Goal: Task Accomplishment & Management: Complete application form

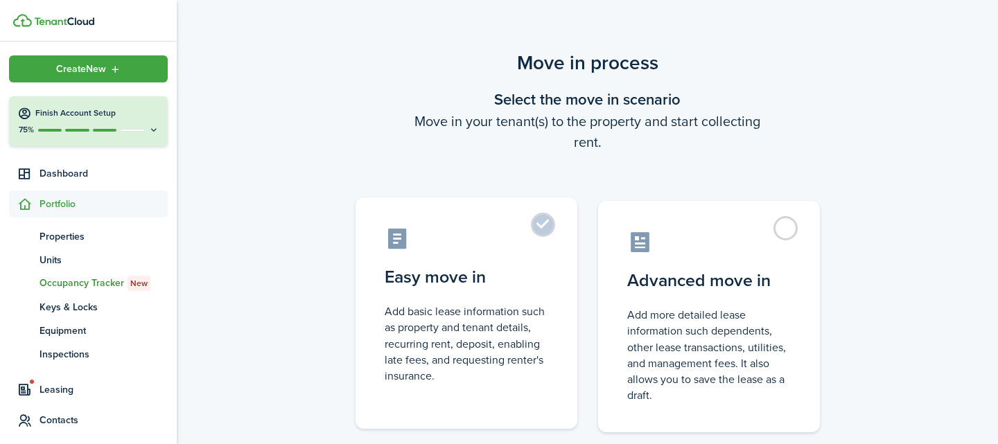
click at [547, 227] on label "Easy move in Add basic lease information such as property and tenant details, r…" at bounding box center [467, 314] width 222 height 232
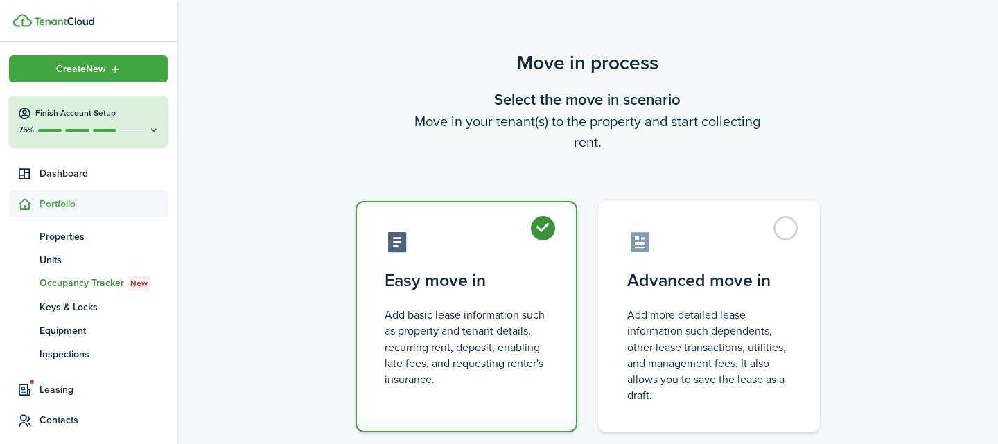
radio input "true"
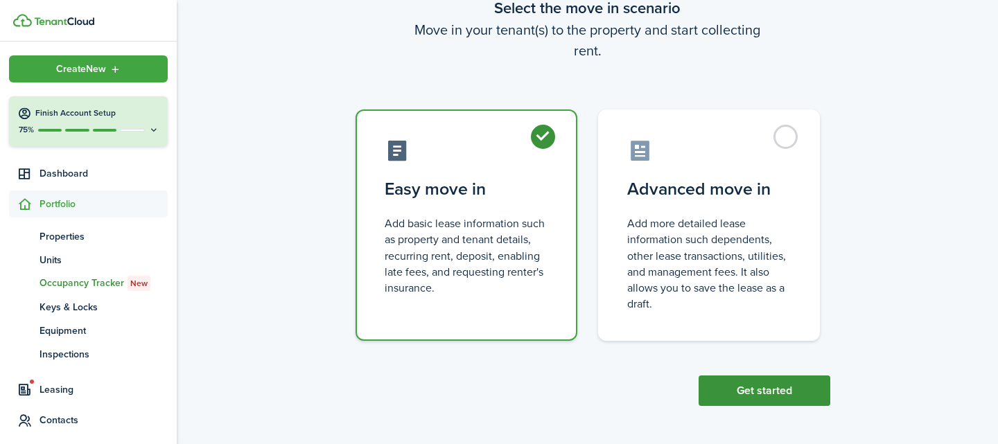
click at [717, 385] on button "Get started" at bounding box center [765, 391] width 132 height 31
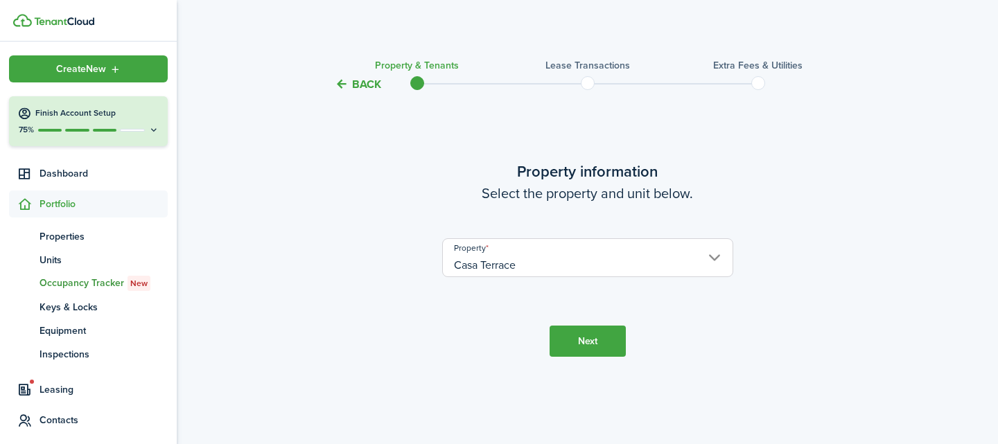
click at [595, 334] on button "Next" at bounding box center [588, 341] width 76 height 31
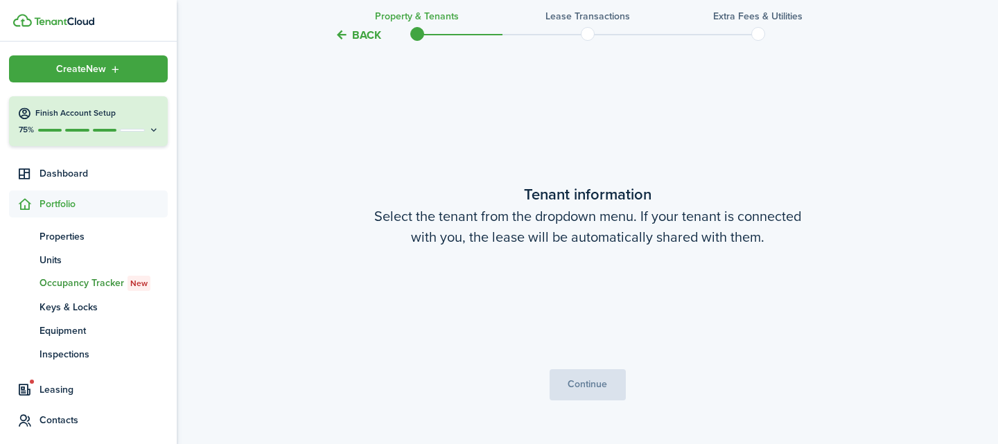
scroll to position [352, 0]
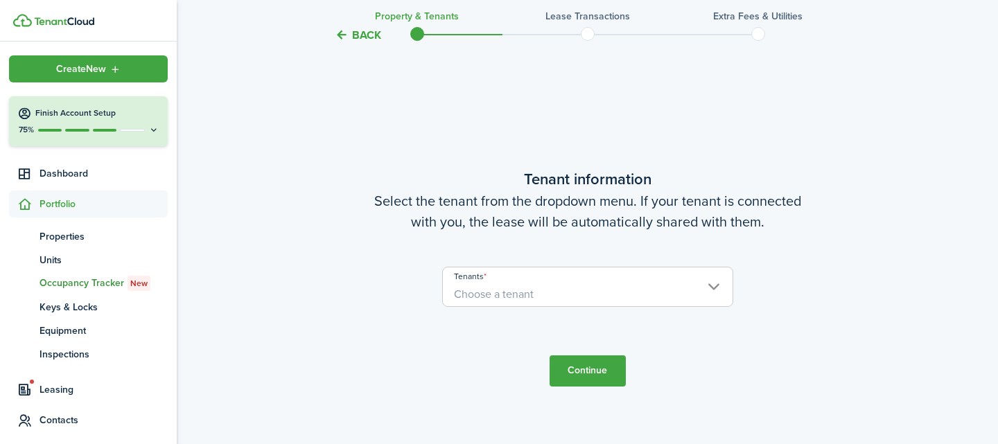
click at [613, 290] on span "Choose a tenant" at bounding box center [588, 295] width 290 height 24
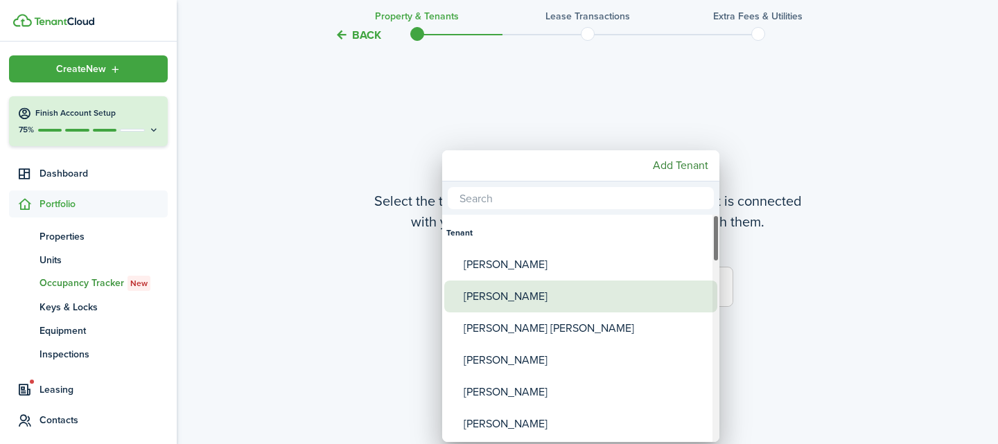
click at [593, 295] on div "[PERSON_NAME]" at bounding box center [586, 297] width 245 height 32
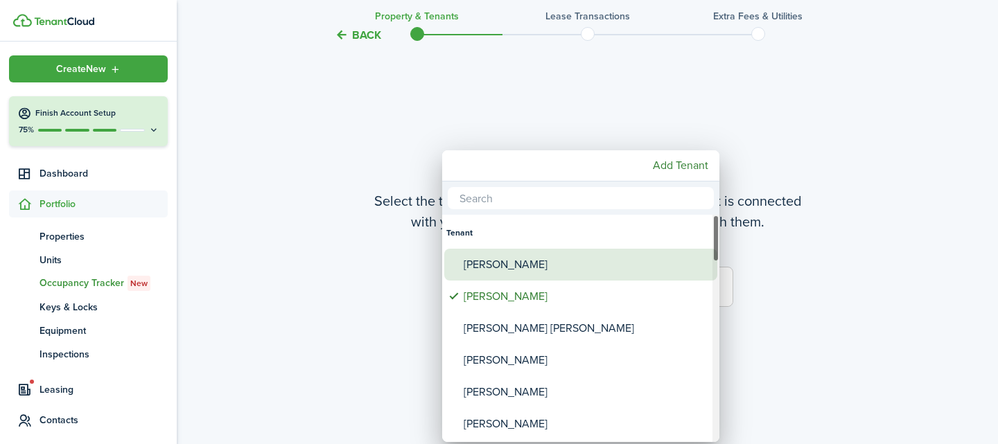
click at [566, 272] on div "[PERSON_NAME]" at bounding box center [586, 265] width 245 height 32
type input "[PERSON_NAME], [PERSON_NAME]"
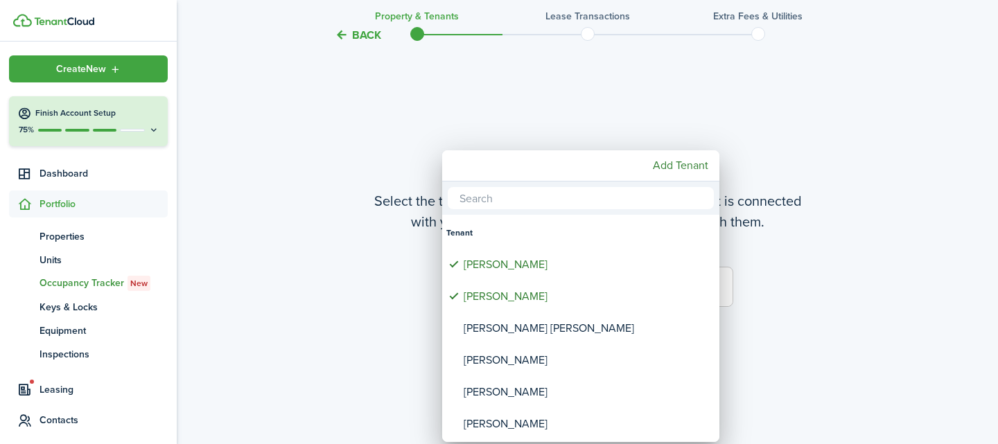
click at [774, 325] on div at bounding box center [499, 222] width 1220 height 666
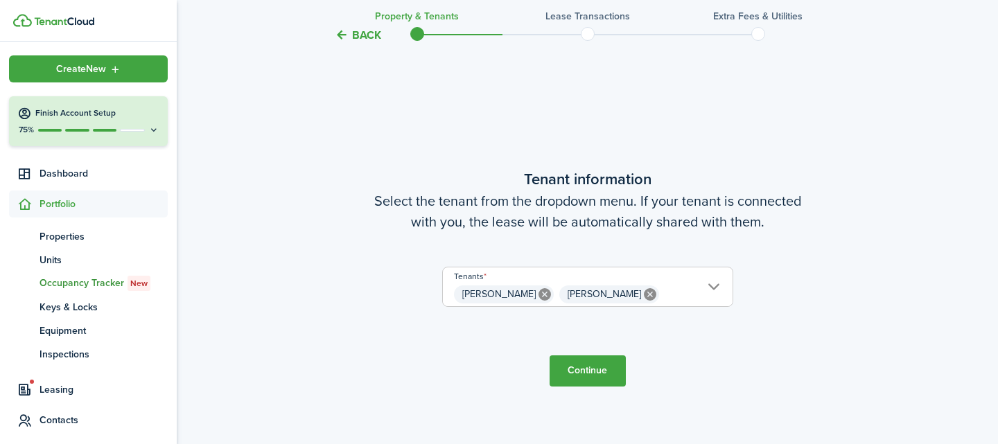
click at [591, 367] on button "Continue" at bounding box center [588, 371] width 76 height 31
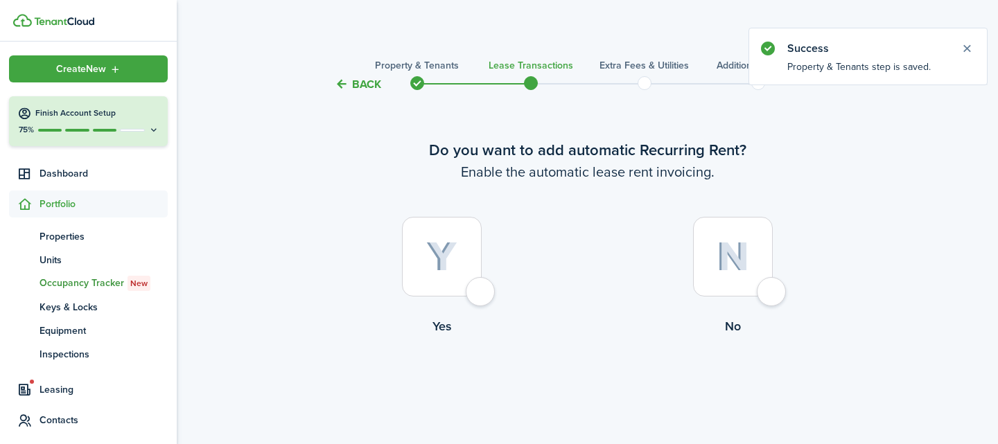
click at [773, 297] on div at bounding box center [733, 257] width 80 height 80
radio input "true"
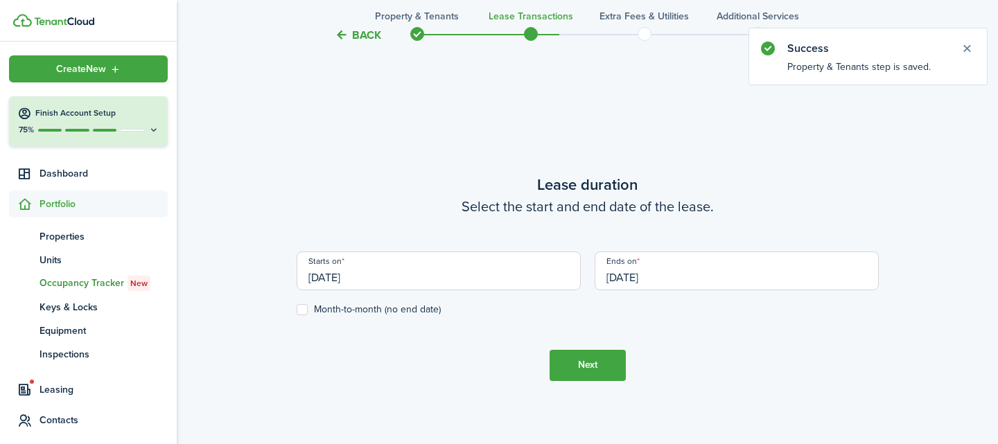
scroll to position [408, 0]
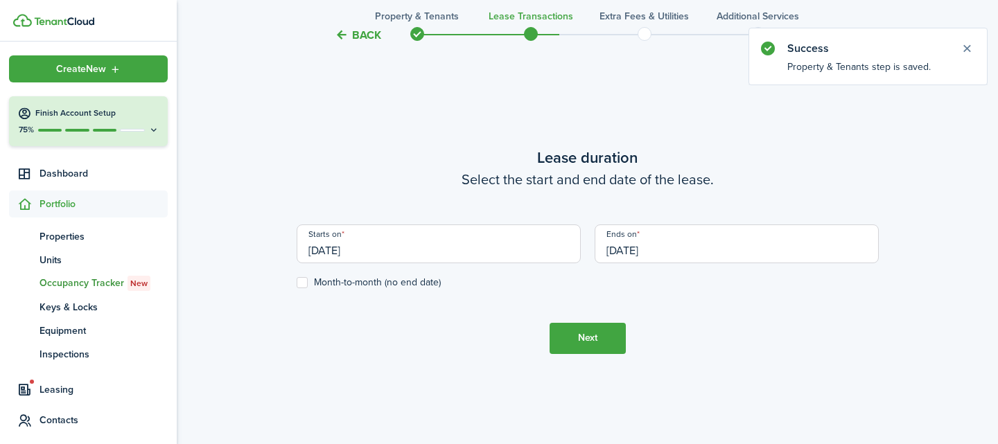
click at [479, 252] on input "[DATE]" at bounding box center [439, 244] width 284 height 39
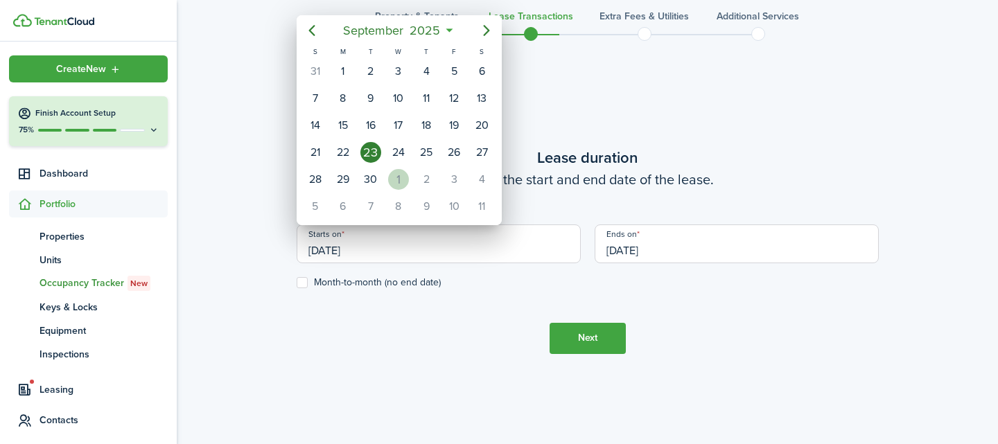
click at [404, 175] on div "1" at bounding box center [398, 179] width 21 height 21
type input "[DATE]"
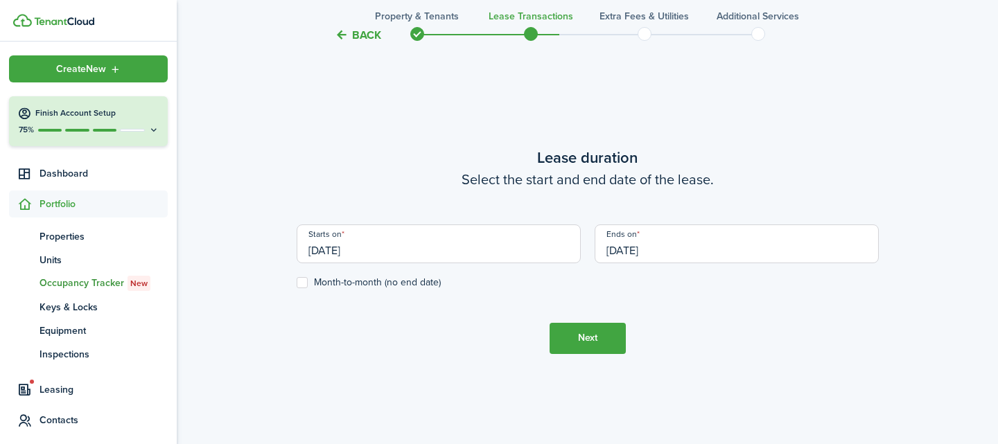
click at [669, 243] on input "[DATE]" at bounding box center [737, 244] width 284 height 39
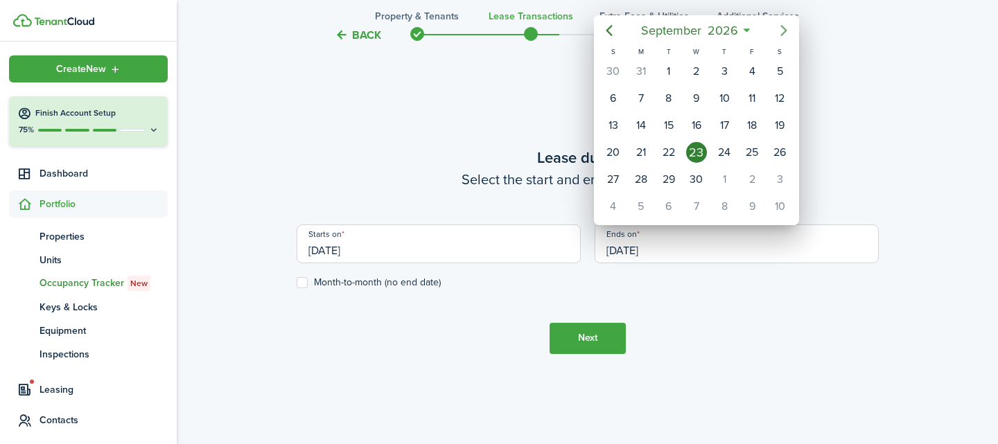
click at [782, 29] on icon "Next page" at bounding box center [784, 30] width 17 height 17
click at [618, 28] on mbsc-button "Previous page" at bounding box center [610, 31] width 28 height 28
click at [612, 28] on icon "Previous page" at bounding box center [609, 30] width 17 height 17
click at [697, 173] on div "30" at bounding box center [696, 179] width 21 height 21
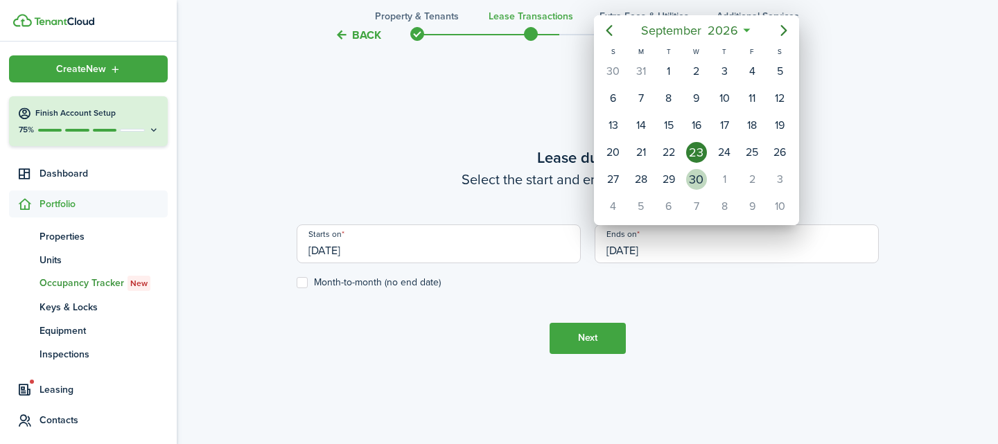
type input "[DATE]"
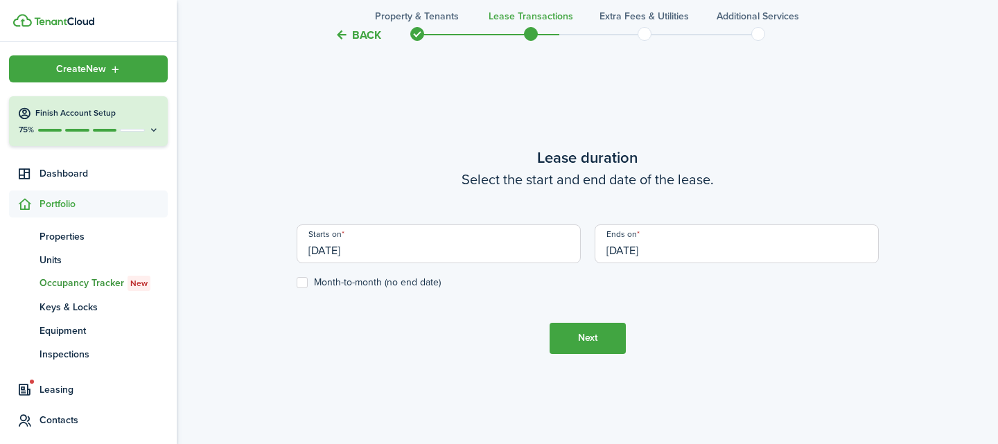
click at [591, 335] on button "Next" at bounding box center [588, 338] width 76 height 31
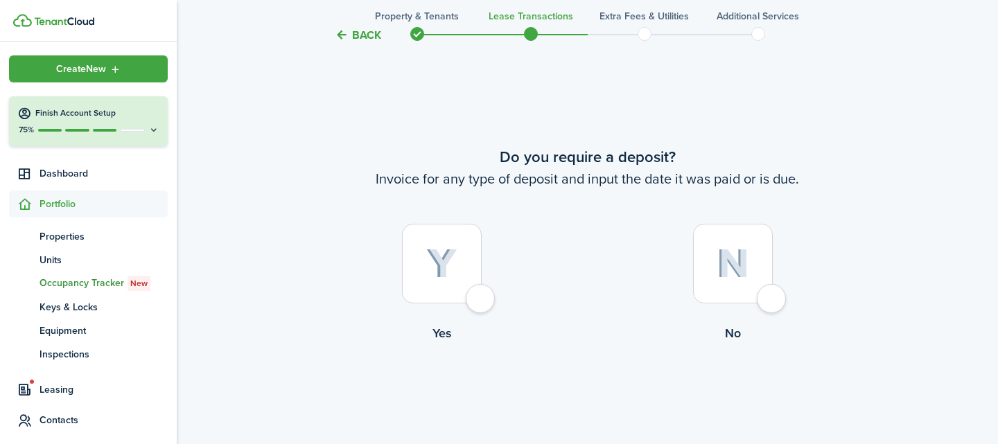
scroll to position [826, 0]
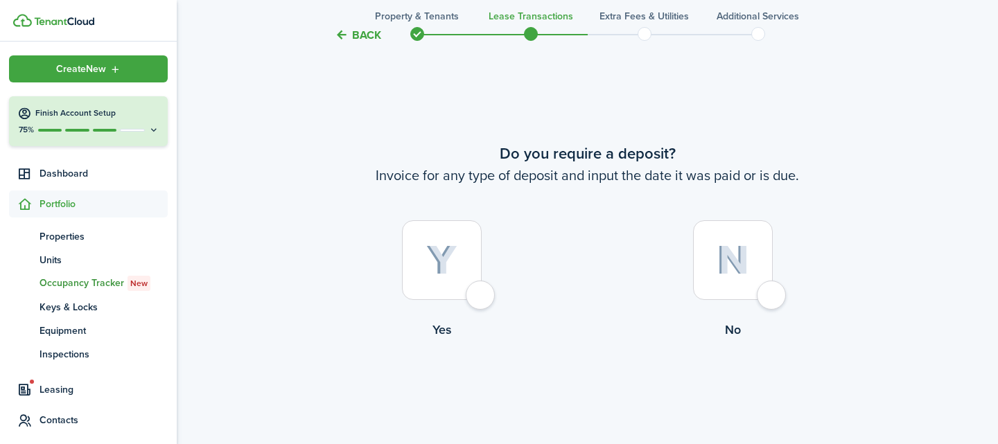
click at [480, 299] on div at bounding box center [442, 260] width 80 height 80
radio input "true"
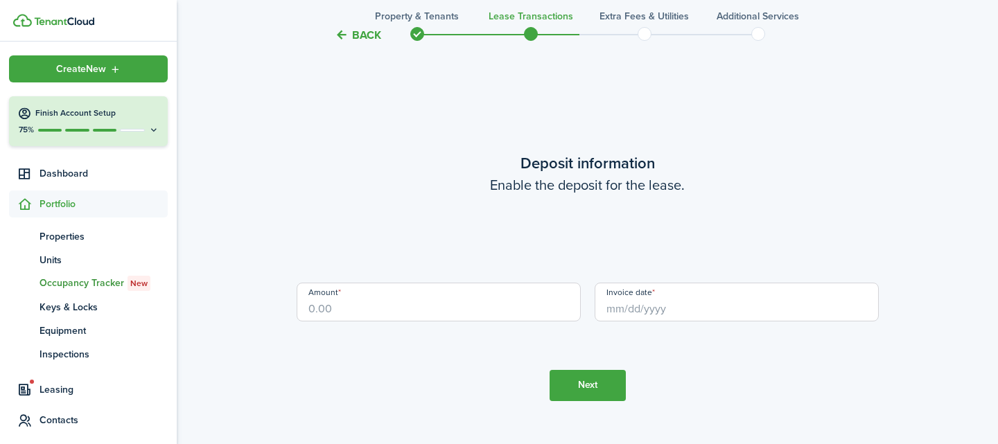
scroll to position [1270, 0]
click at [474, 311] on input "Amount" at bounding box center [439, 303] width 284 height 39
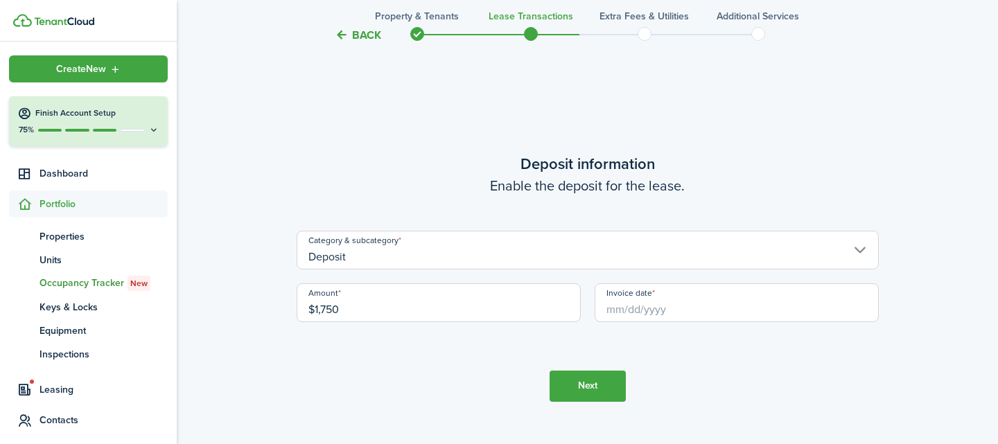
click at [672, 311] on input "Invoice date" at bounding box center [737, 303] width 284 height 39
type input "$1,750.00"
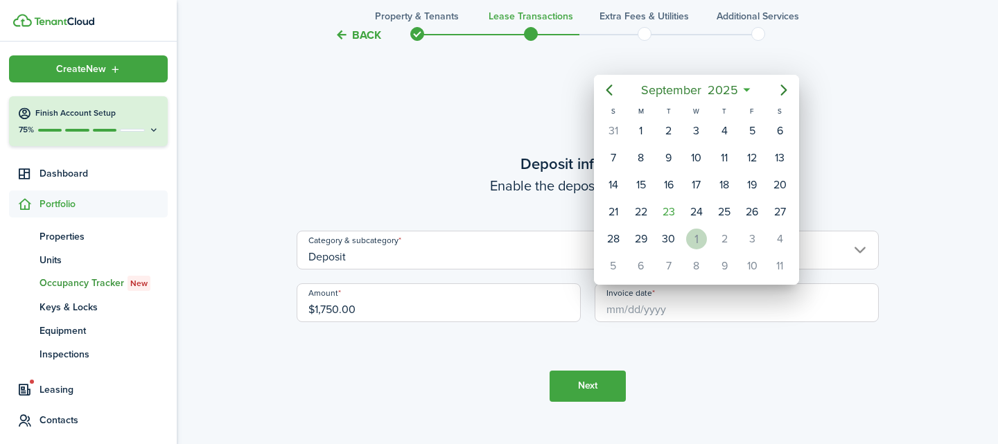
click at [693, 239] on div "1" at bounding box center [696, 239] width 21 height 21
type input "[DATE]"
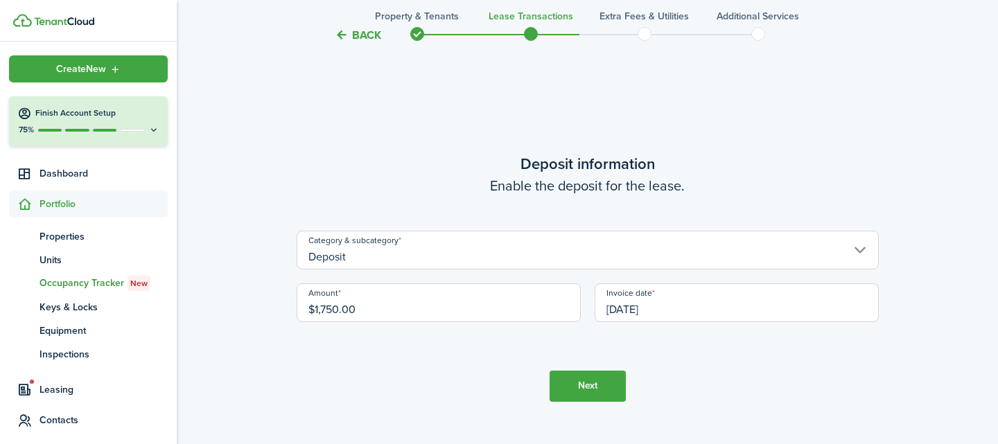
click at [578, 380] on button "Next" at bounding box center [588, 386] width 76 height 31
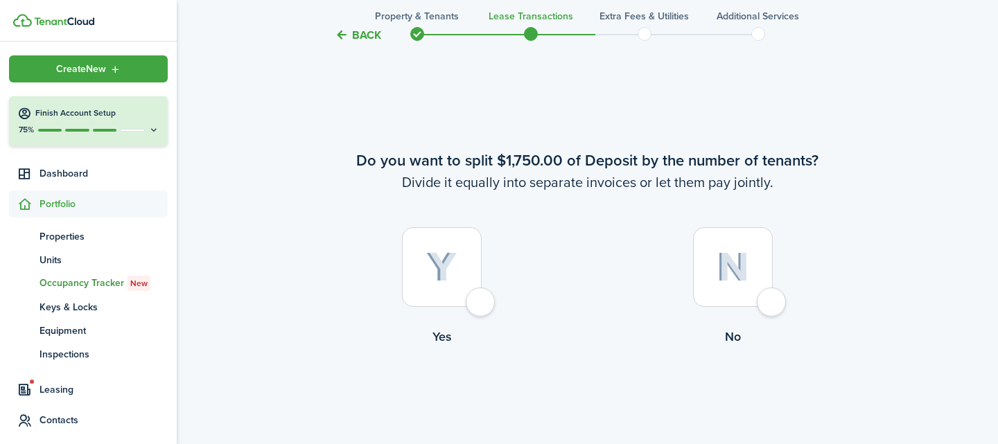
scroll to position [1715, 0]
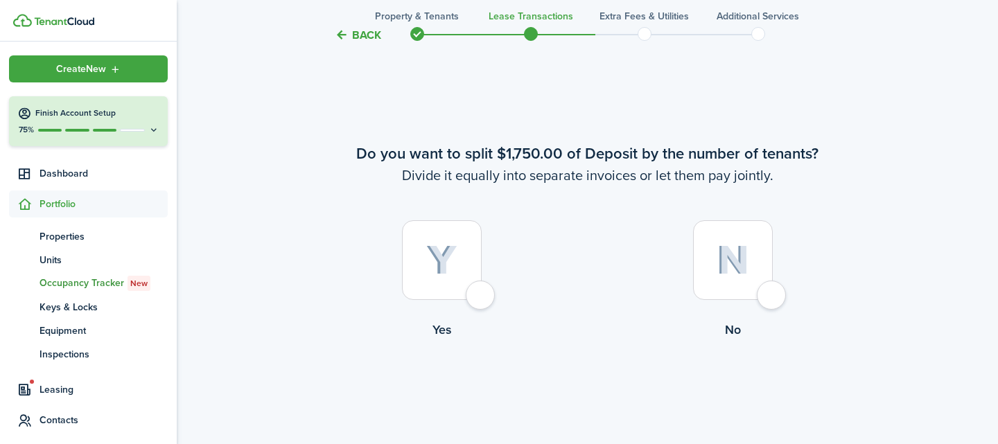
click at [773, 300] on div at bounding box center [733, 260] width 80 height 80
radio input "true"
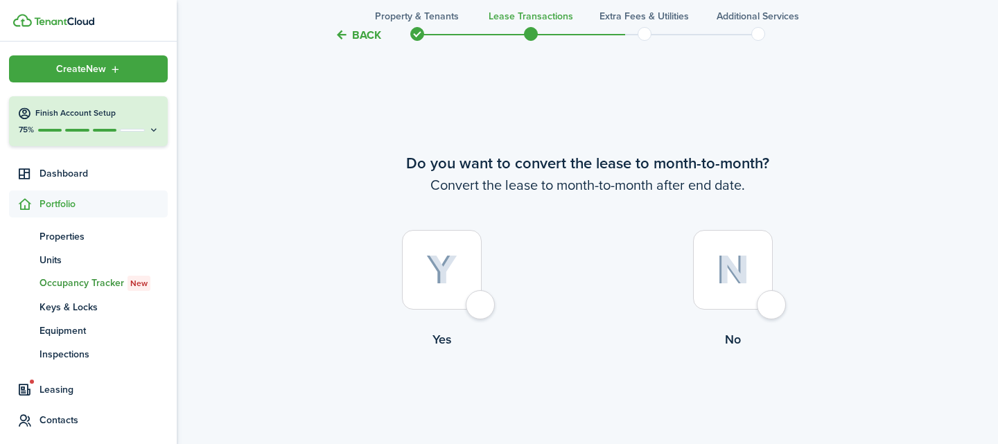
scroll to position [2160, 0]
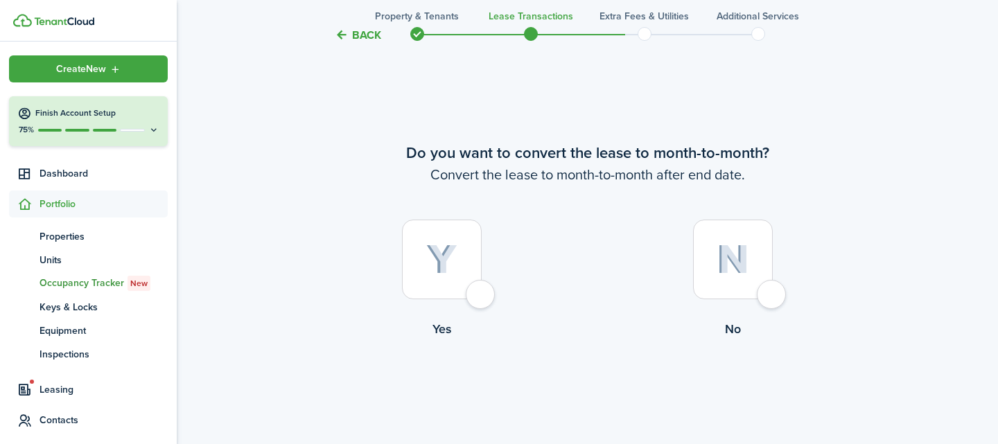
click at [762, 309] on label "No" at bounding box center [733, 283] width 291 height 126
radio input "true"
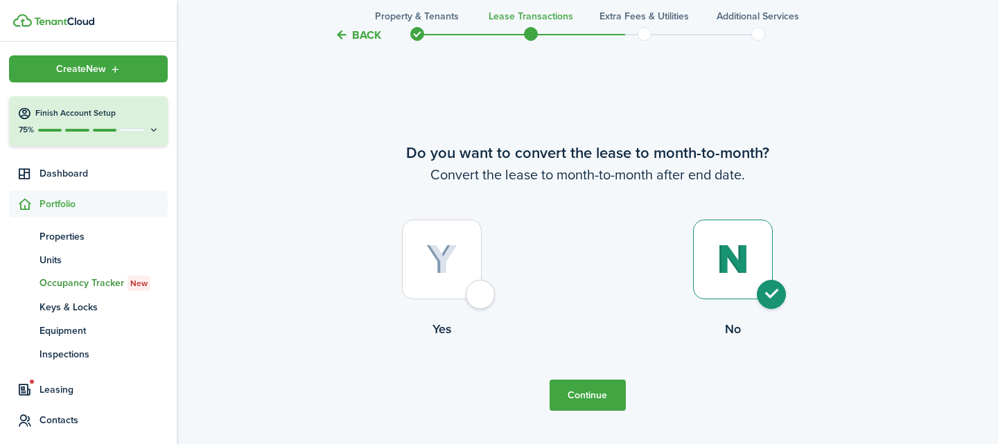
click at [598, 392] on button "Continue" at bounding box center [588, 395] width 76 height 31
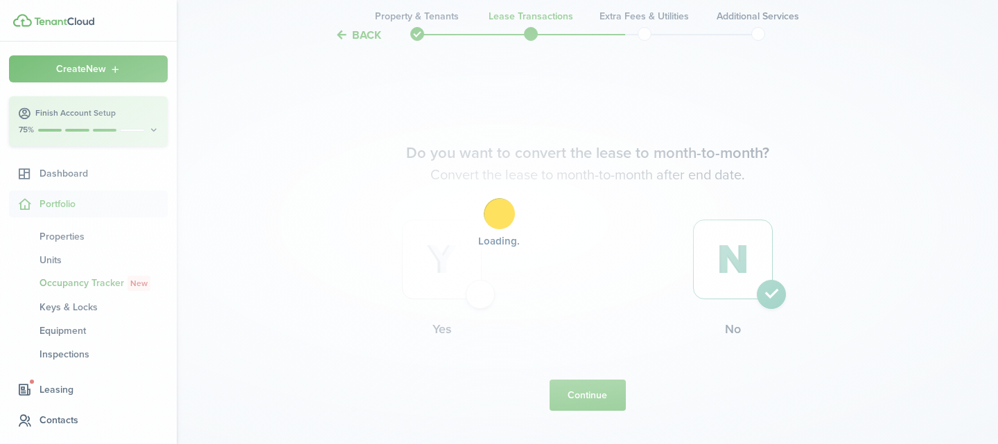
scroll to position [0, 0]
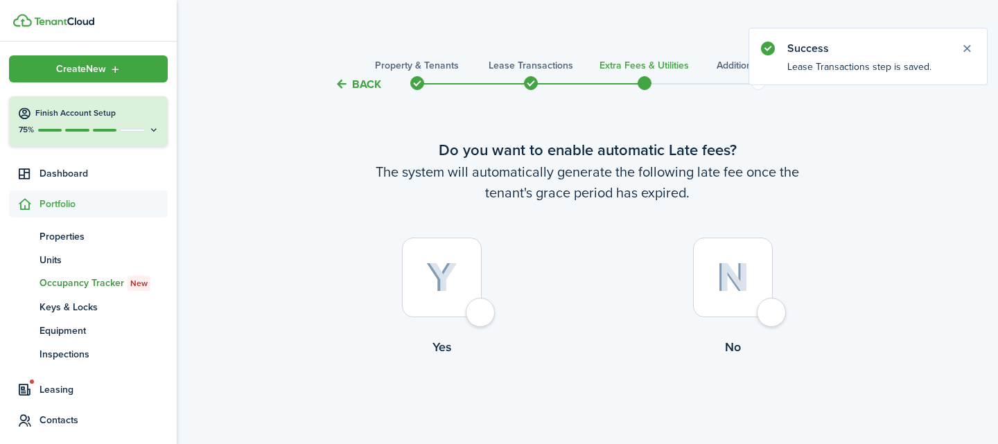
click at [773, 315] on div at bounding box center [733, 278] width 80 height 80
radio input "true"
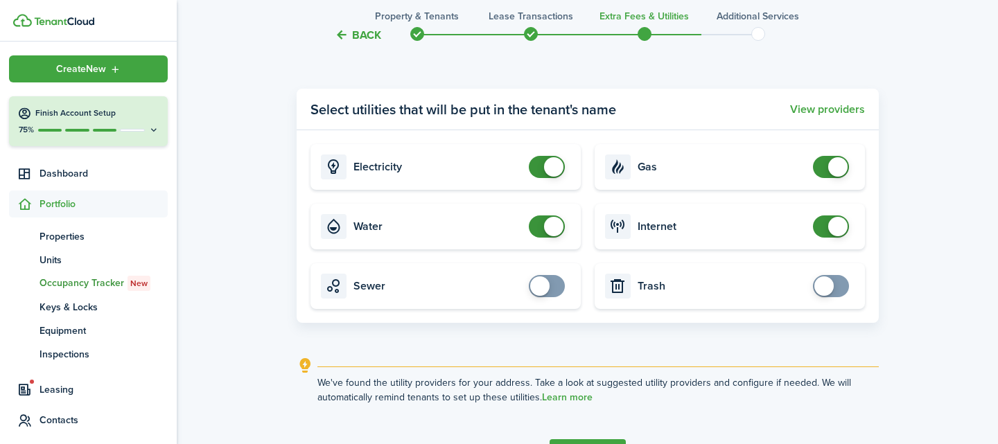
scroll to position [517, 0]
checkbox input "true"
click at [831, 286] on span at bounding box center [824, 284] width 19 height 19
checkbox input "false"
click at [829, 168] on span at bounding box center [838, 165] width 19 height 19
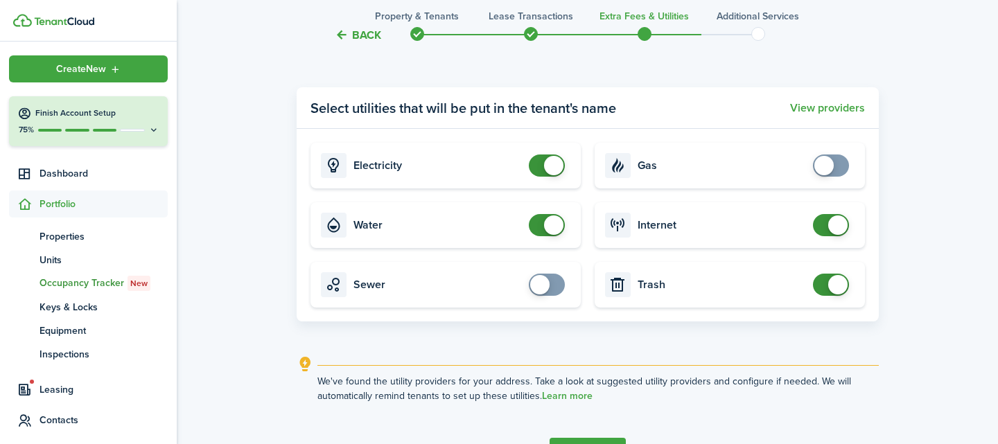
scroll to position [607, 0]
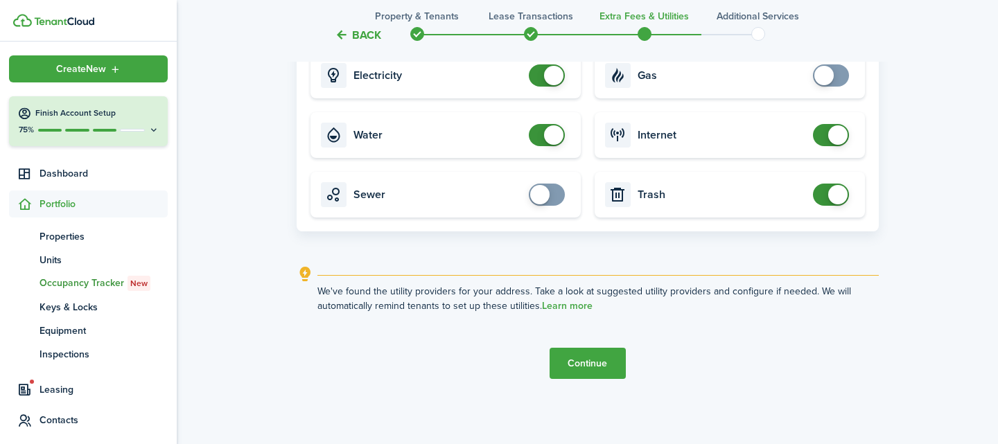
click at [600, 363] on button "Continue" at bounding box center [588, 363] width 76 height 31
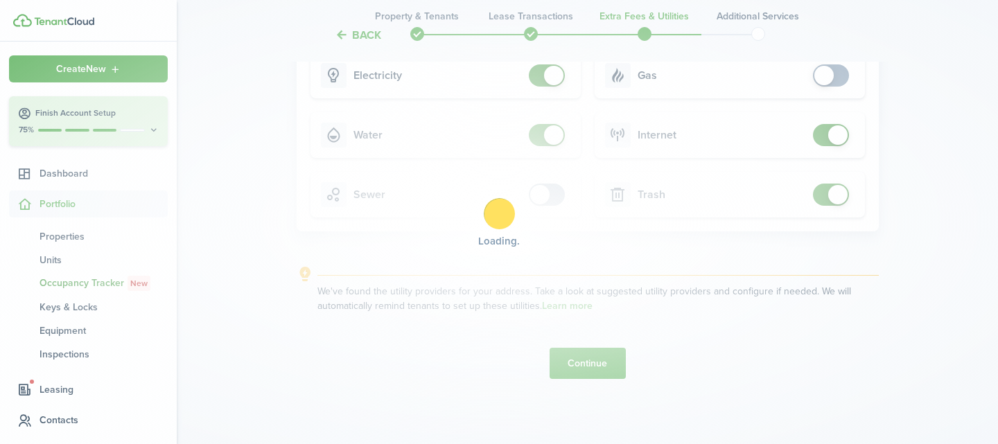
scroll to position [0, 0]
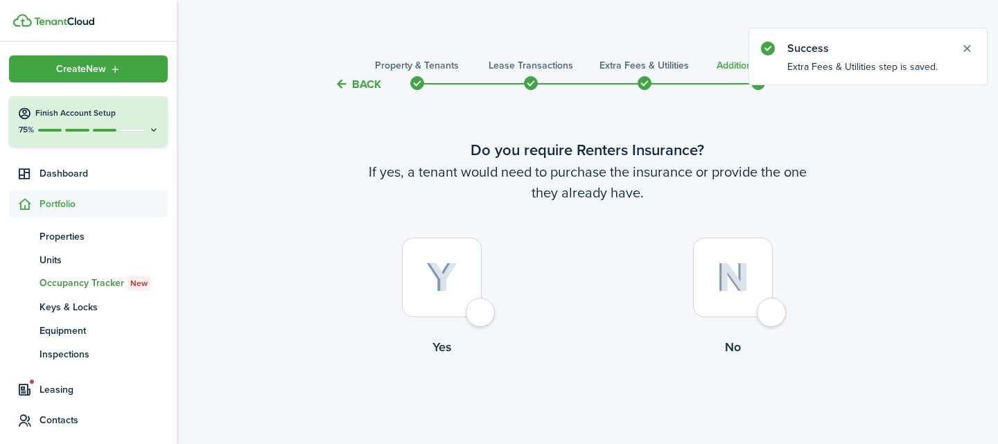
click at [773, 315] on div at bounding box center [733, 278] width 80 height 80
radio input "true"
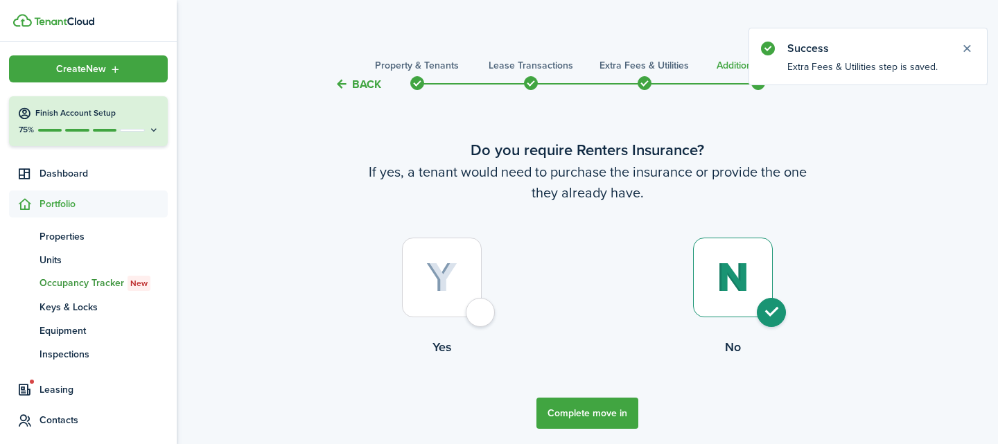
click at [618, 416] on button "Complete move in" at bounding box center [588, 413] width 102 height 31
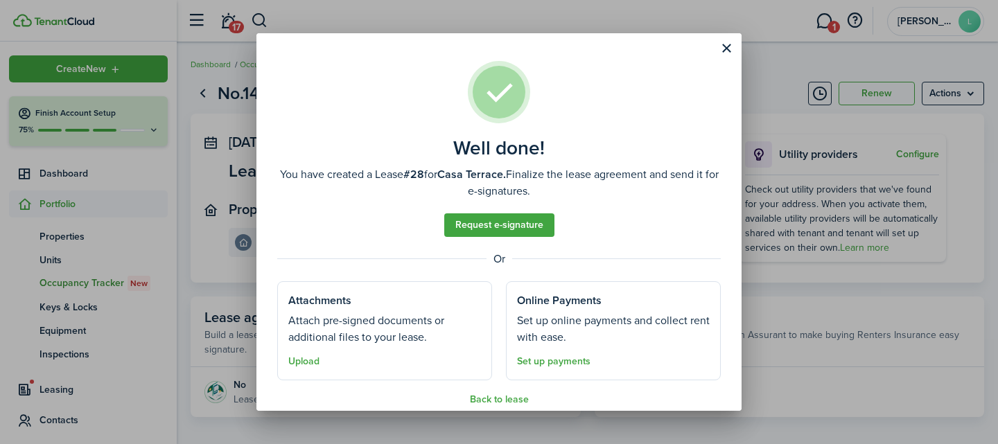
click at [399, 301] on well-done-section "Attachments Attach pre-signed documents or additional files to your lease. Uplo…" at bounding box center [384, 331] width 215 height 99
click at [471, 228] on link "Request e-signature" at bounding box center [499, 226] width 110 height 24
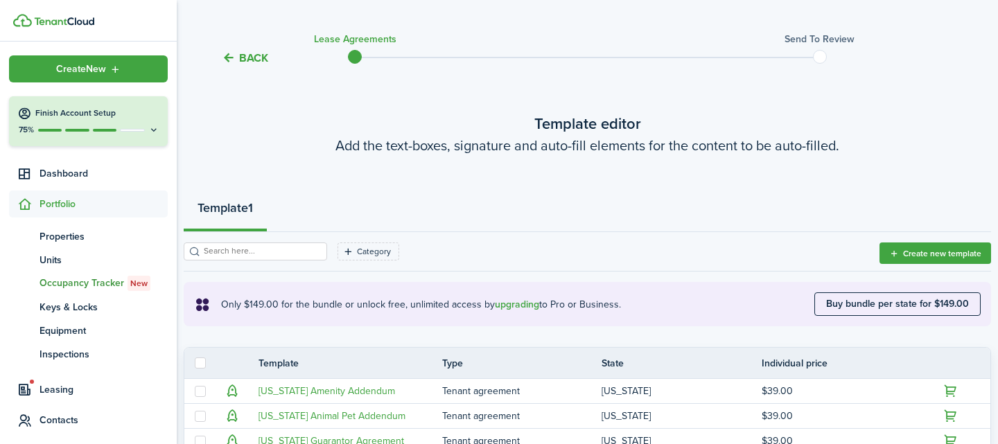
scroll to position [27, 0]
click at [938, 252] on button "Create new template" at bounding box center [936, 252] width 112 height 21
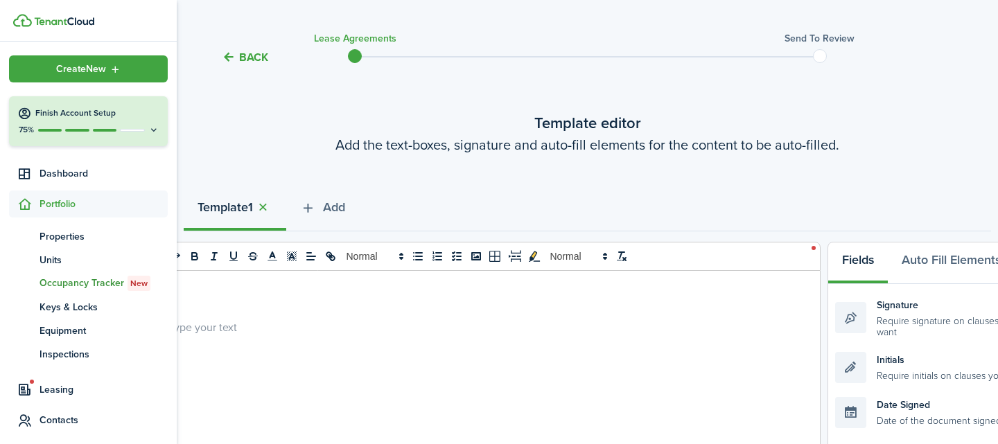
click at [269, 320] on p at bounding box center [475, 327] width 614 height 15
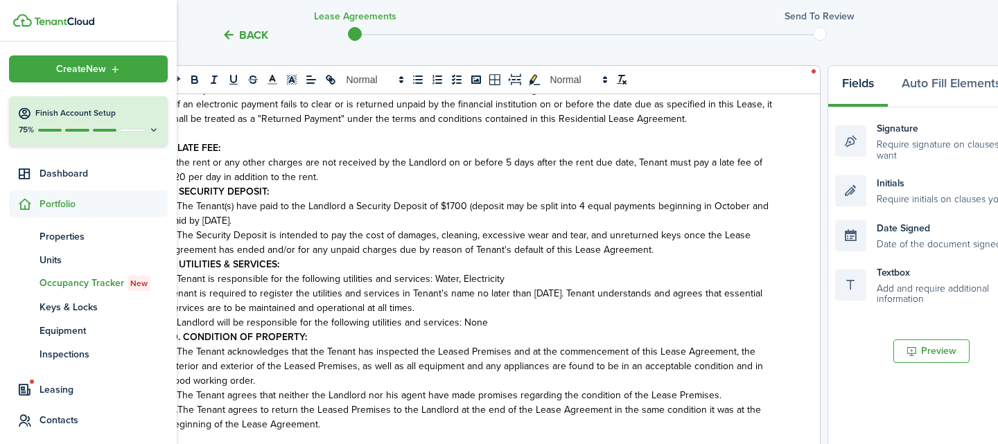
scroll to position [489, 0]
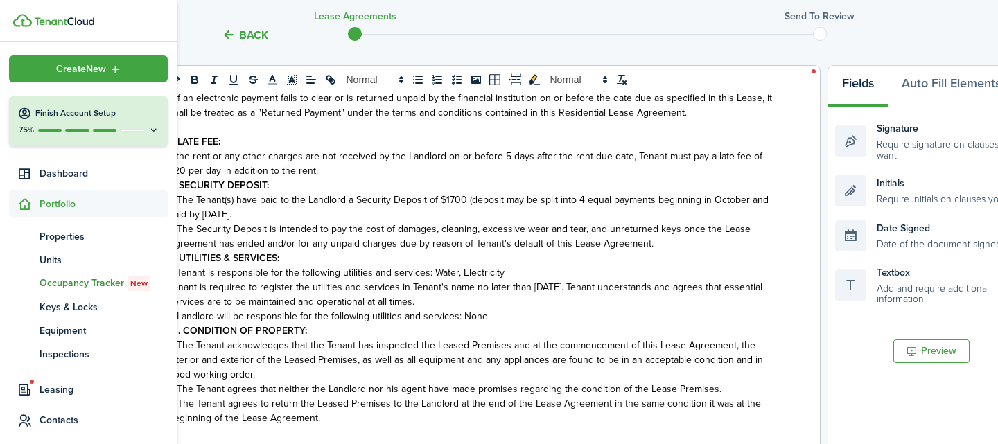
click at [461, 200] on span "The Tenant(s) have paid to the Landlord a Security Deposit of $1700 (deposit ma…" at bounding box center [468, 207] width 600 height 29
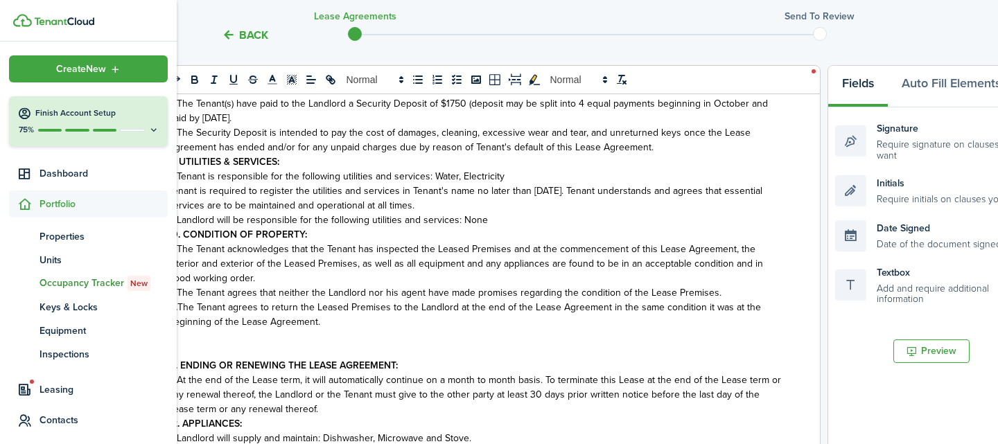
scroll to position [582, 0]
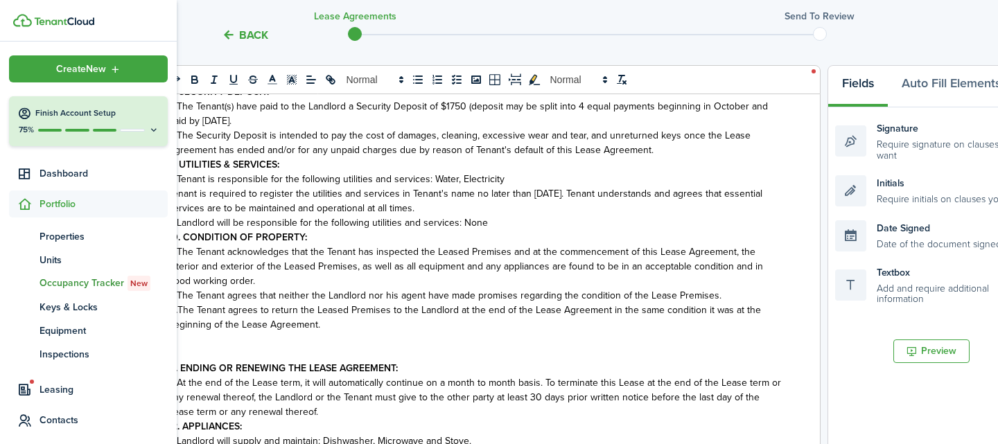
click at [513, 178] on p "A. Tenant is responsible for the following utilities and services: Water, Elect…" at bounding box center [475, 179] width 614 height 15
click at [544, 178] on p "A. Tenant is responsible for the following utilities and services: Water, Elect…" at bounding box center [475, 179] width 614 height 15
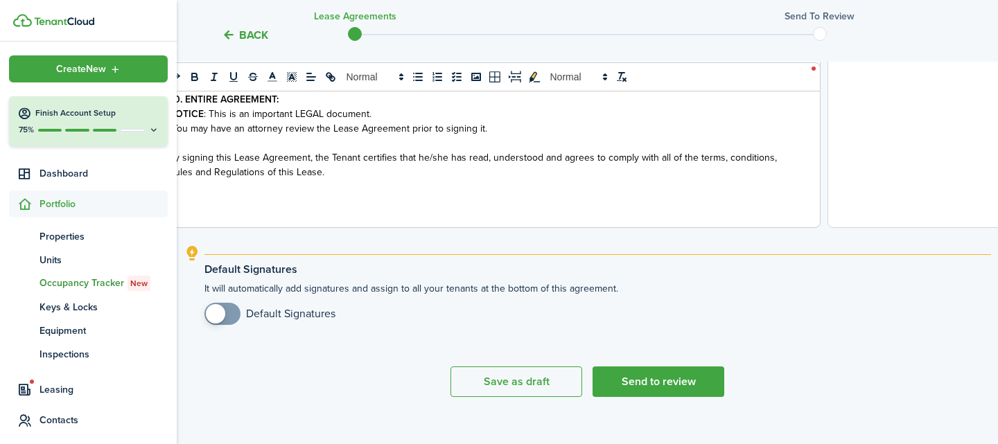
scroll to position [632, 0]
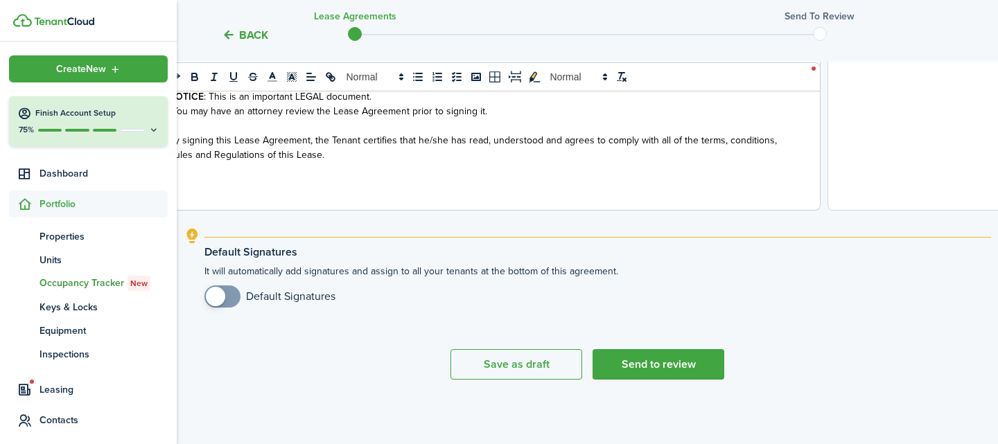
checkbox input "true"
click at [230, 297] on span at bounding box center [223, 297] width 14 height 22
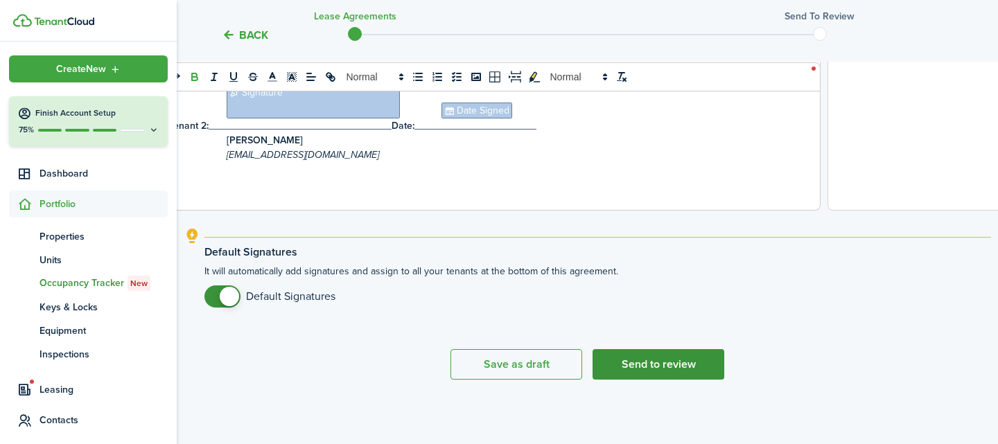
click at [646, 356] on button "Send to review" at bounding box center [659, 364] width 132 height 31
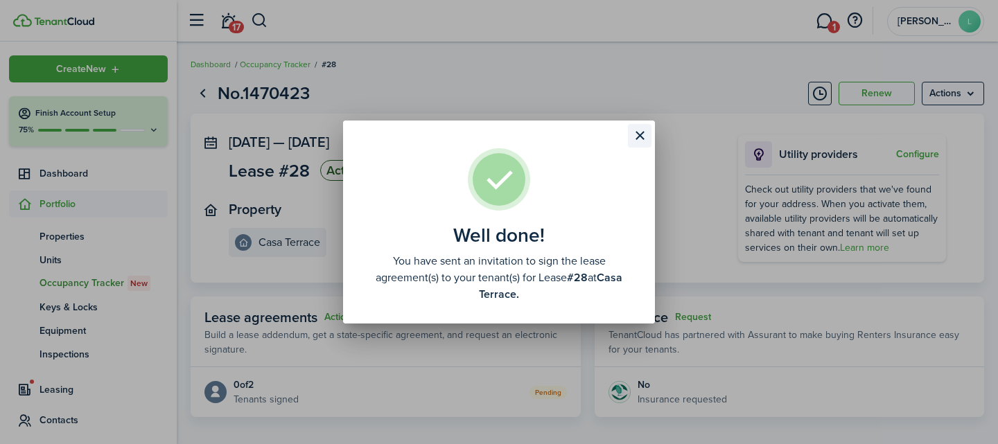
click at [646, 139] on button "Close modal" at bounding box center [640, 136] width 24 height 24
